Goal: Find specific page/section: Find specific page/section

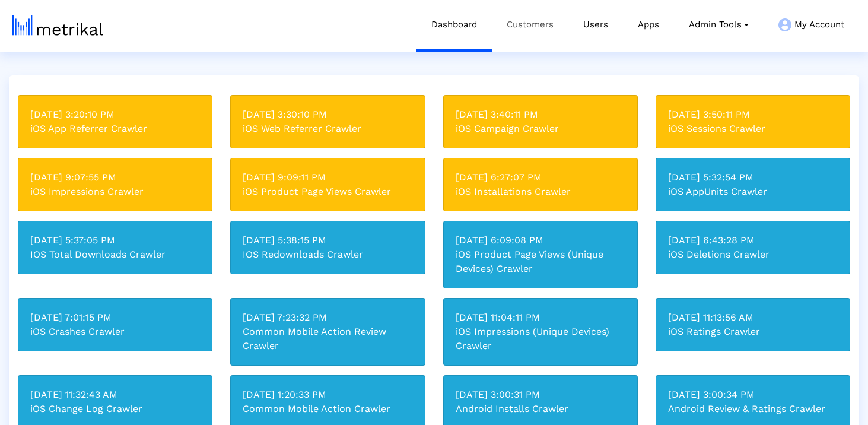
click at [530, 23] on link "Customers" at bounding box center [530, 24] width 77 height 49
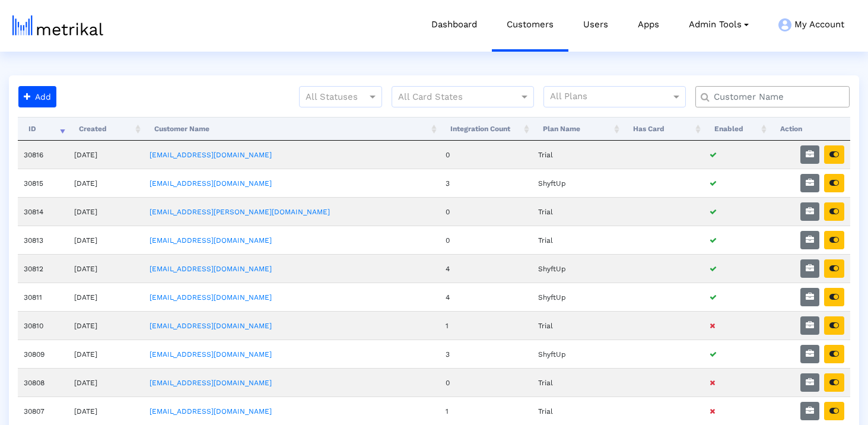
click at [767, 109] on crea-search at bounding box center [777, 101] width 164 height 31
click at [753, 94] on input "text" at bounding box center [774, 97] width 139 height 12
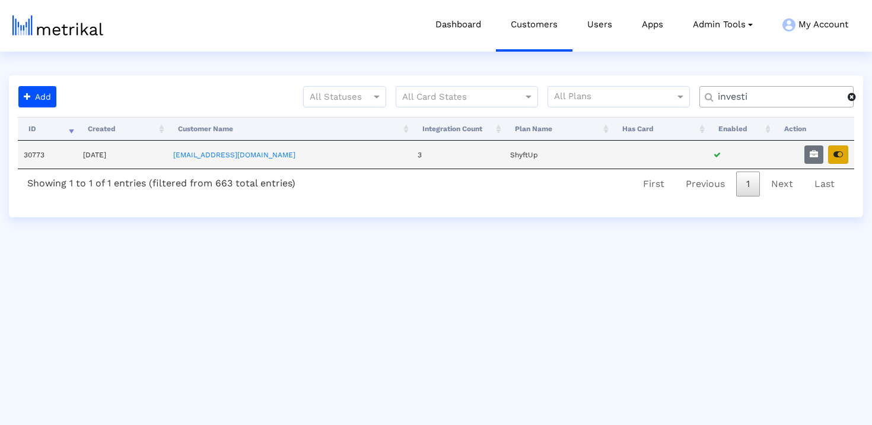
type input "investi"
click at [838, 153] on icon "button" at bounding box center [837, 154] width 9 height 8
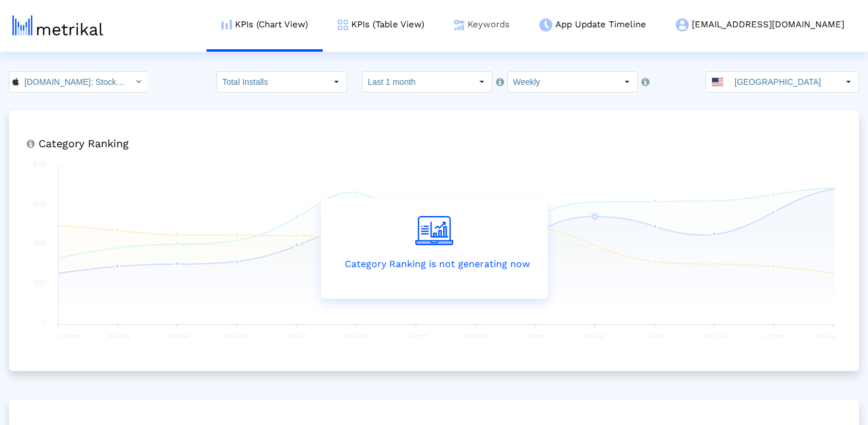
click at [524, 16] on link "Keywords" at bounding box center [481, 24] width 85 height 49
